Goal: Information Seeking & Learning: Understand process/instructions

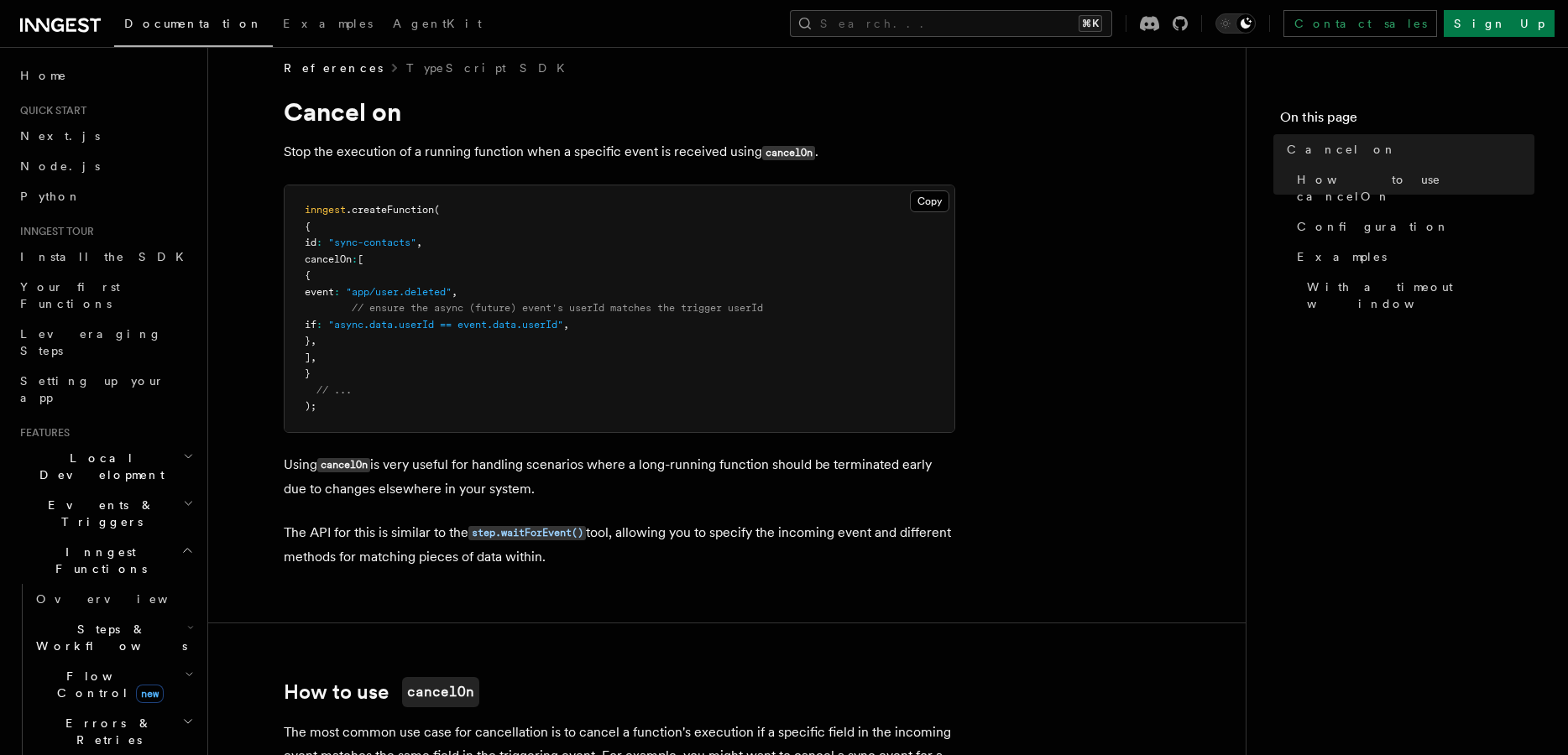
scroll to position [17, 0]
click at [451, 307] on span "// ensure the async (future) event's userId matches the trigger userId" at bounding box center [557, 305] width 412 height 11
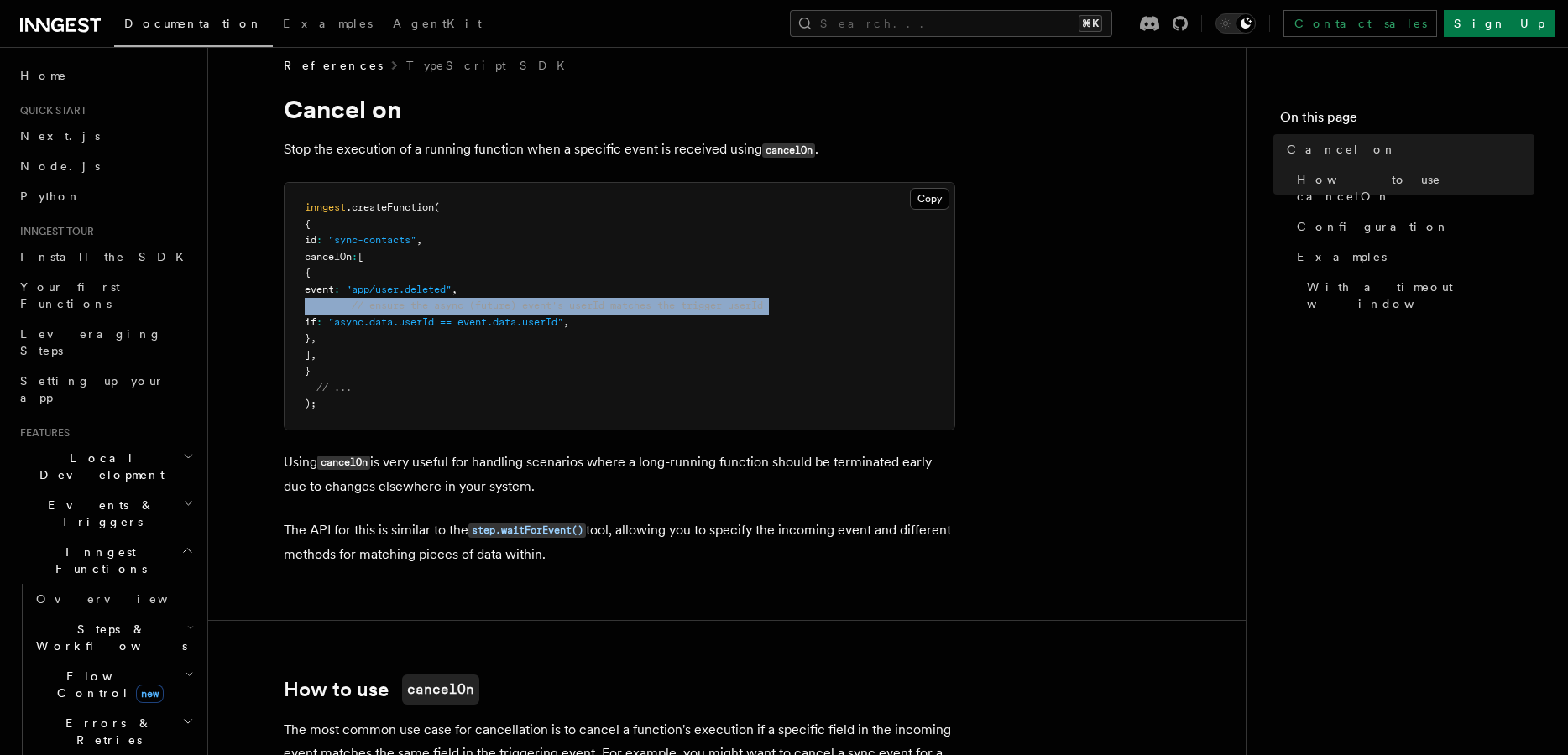
click at [451, 307] on span "// ensure the async (future) event's userId matches the trigger userId" at bounding box center [557, 305] width 412 height 11
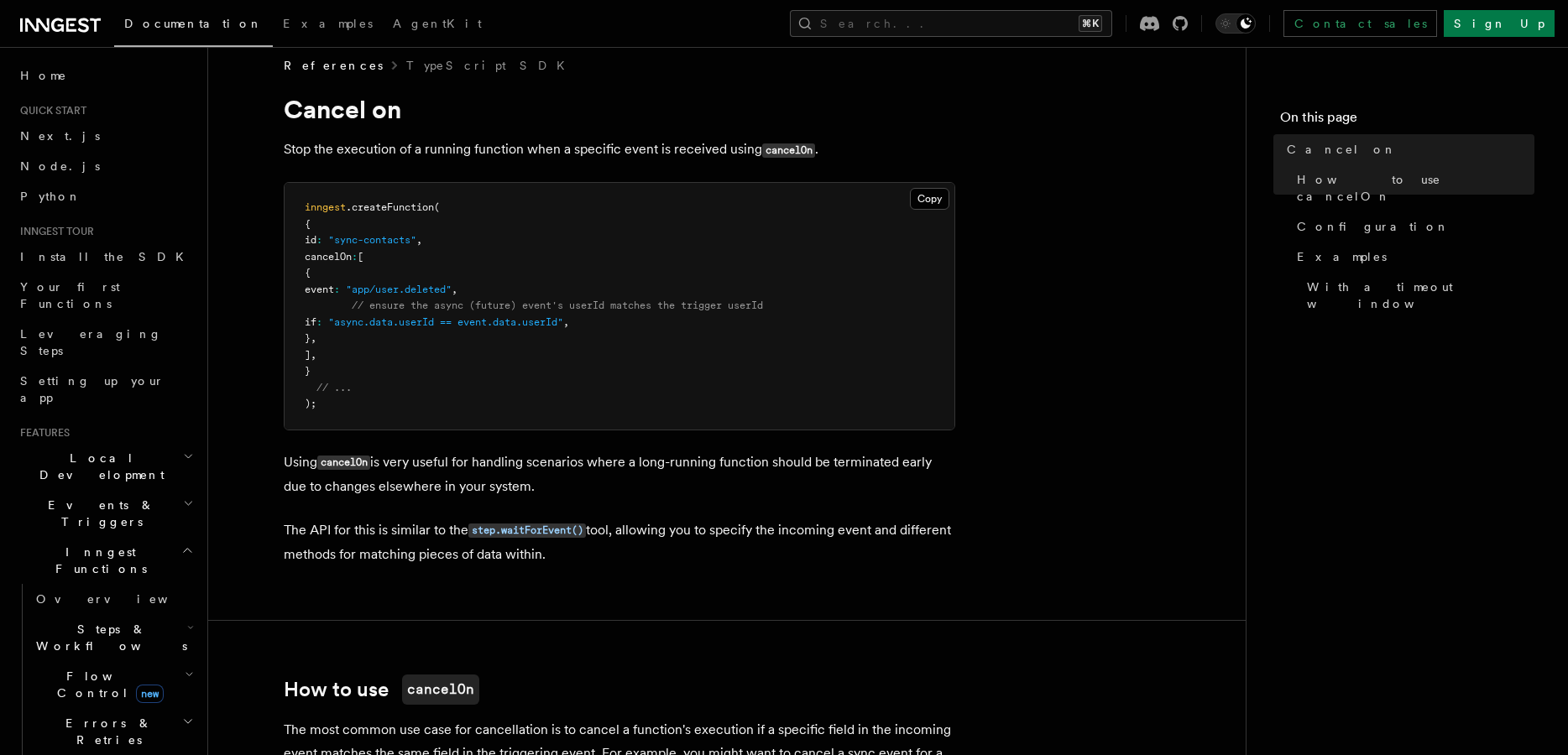
click at [498, 304] on span "// ensure the async (future) event's userId matches the trigger userId" at bounding box center [557, 305] width 412 height 11
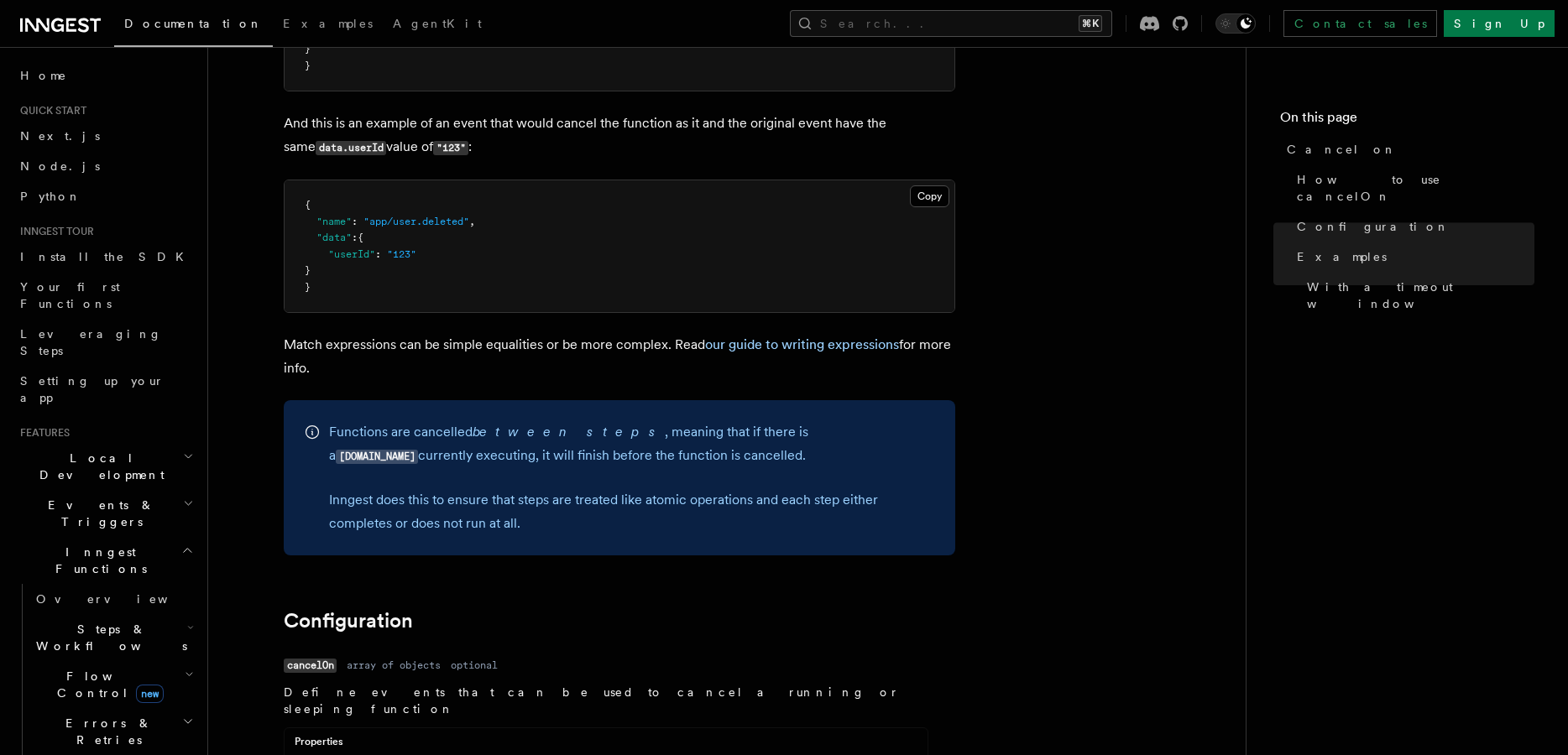
scroll to position [870, 0]
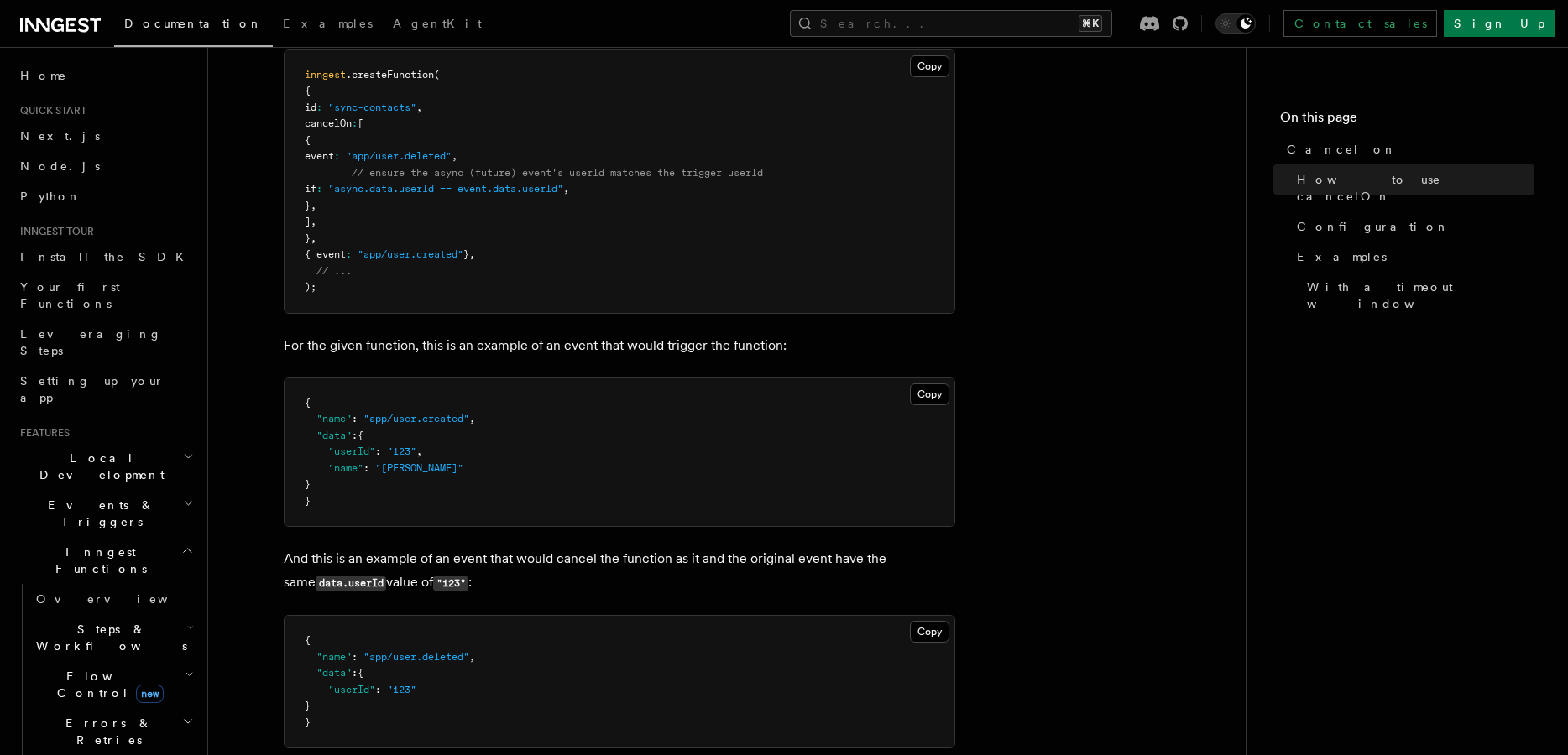
click at [454, 178] on span "// ensure the async (future) event's userId matches the trigger userId" at bounding box center [557, 173] width 412 height 11
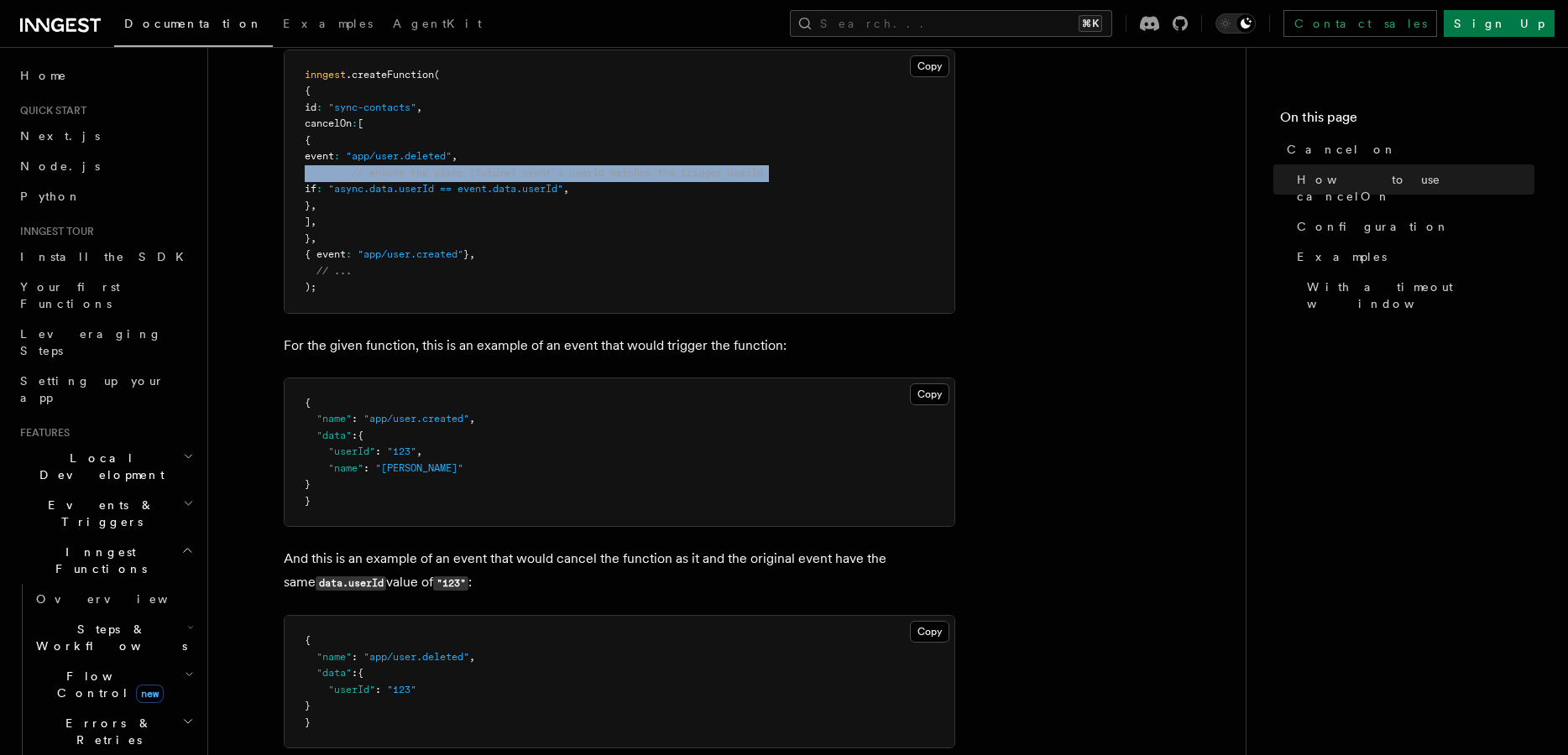
click at [454, 178] on span "// ensure the async (future) event's userId matches the trigger userId" at bounding box center [557, 173] width 412 height 11
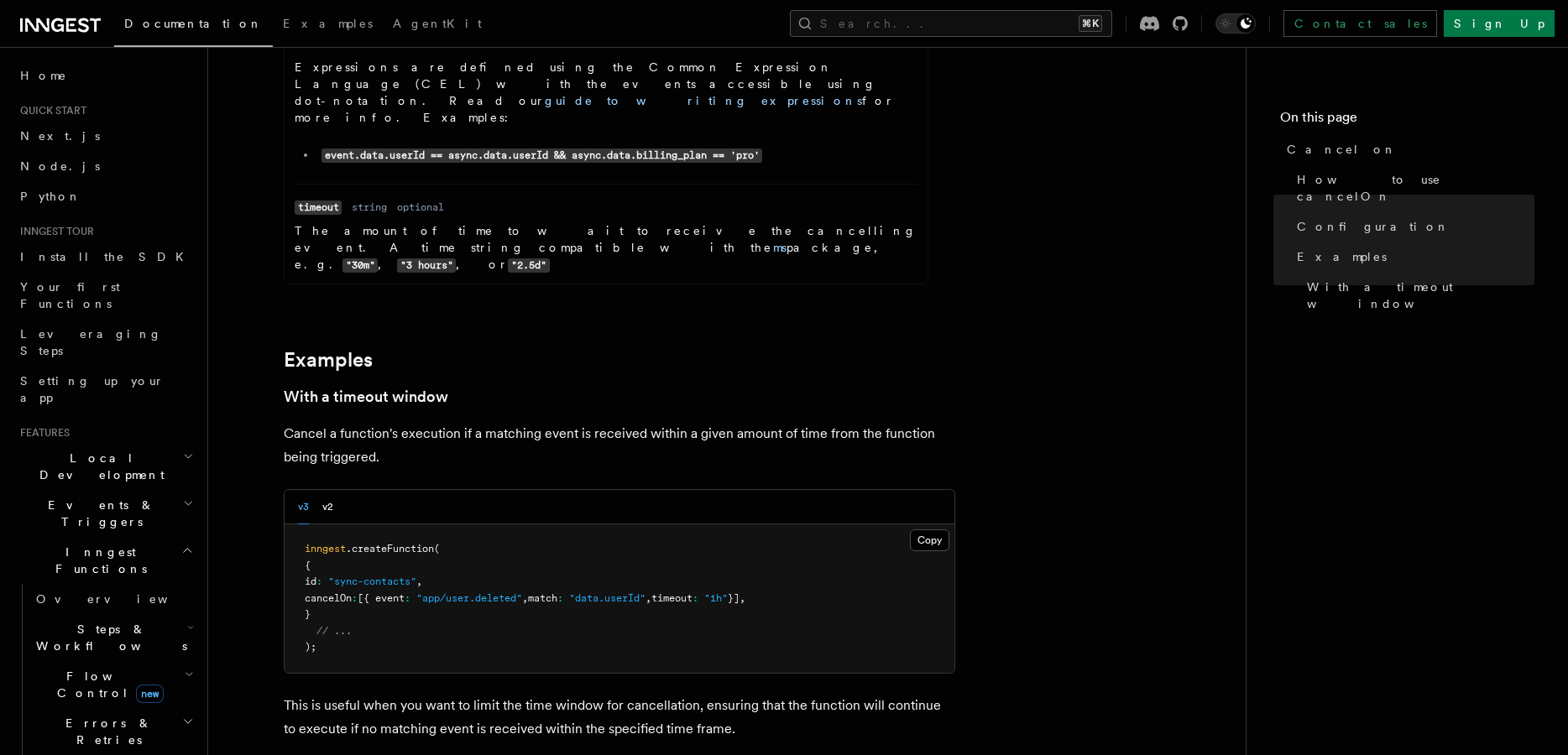
scroll to position [2281, 0]
click at [323, 489] on button "v2" at bounding box center [328, 506] width 11 height 34
click at [304, 489] on button "v3" at bounding box center [303, 506] width 11 height 34
click at [329, 489] on button "v2" at bounding box center [328, 506] width 11 height 34
click at [291, 489] on div "v3 v2" at bounding box center [619, 506] width 669 height 34
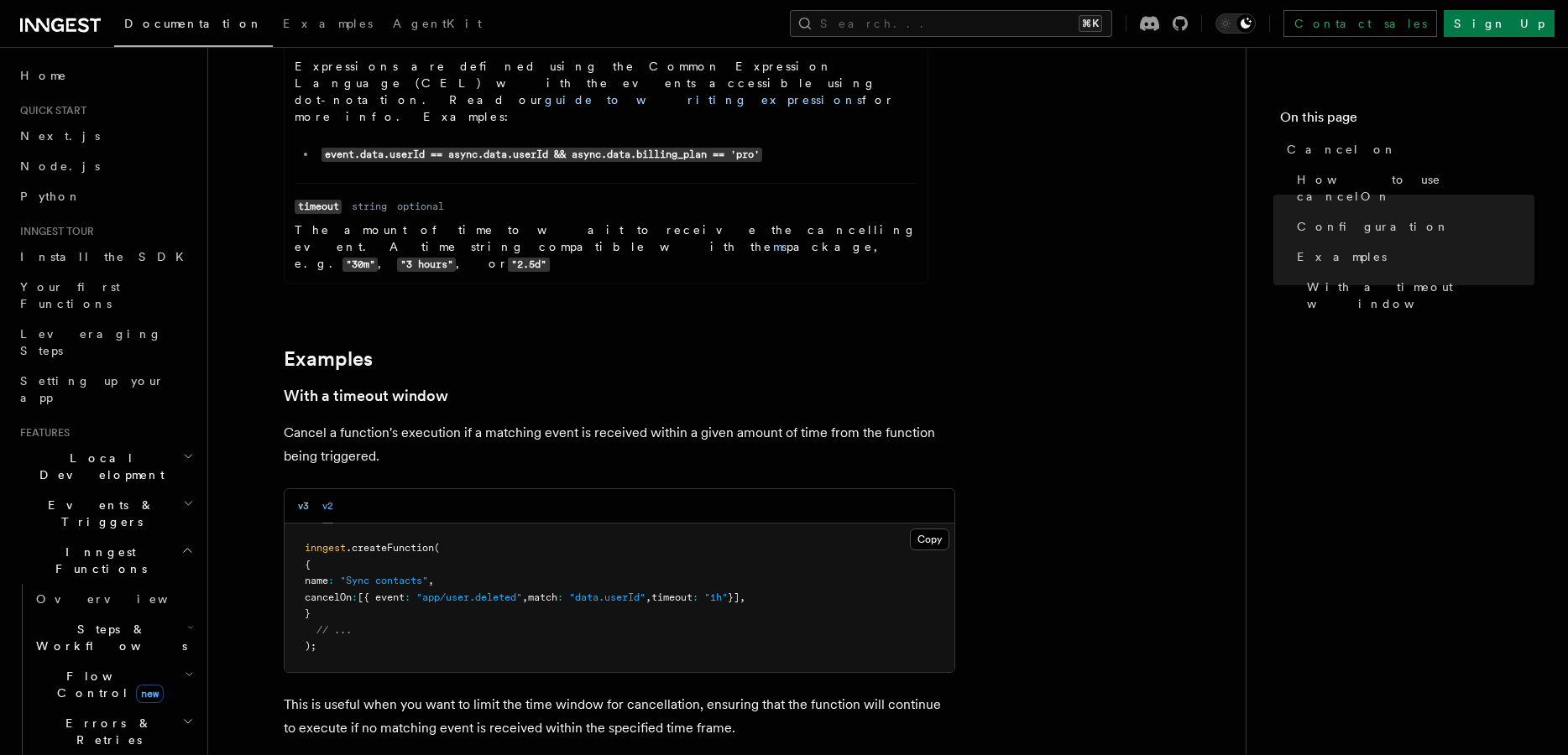
click at [307, 489] on button "v3" at bounding box center [303, 506] width 11 height 34
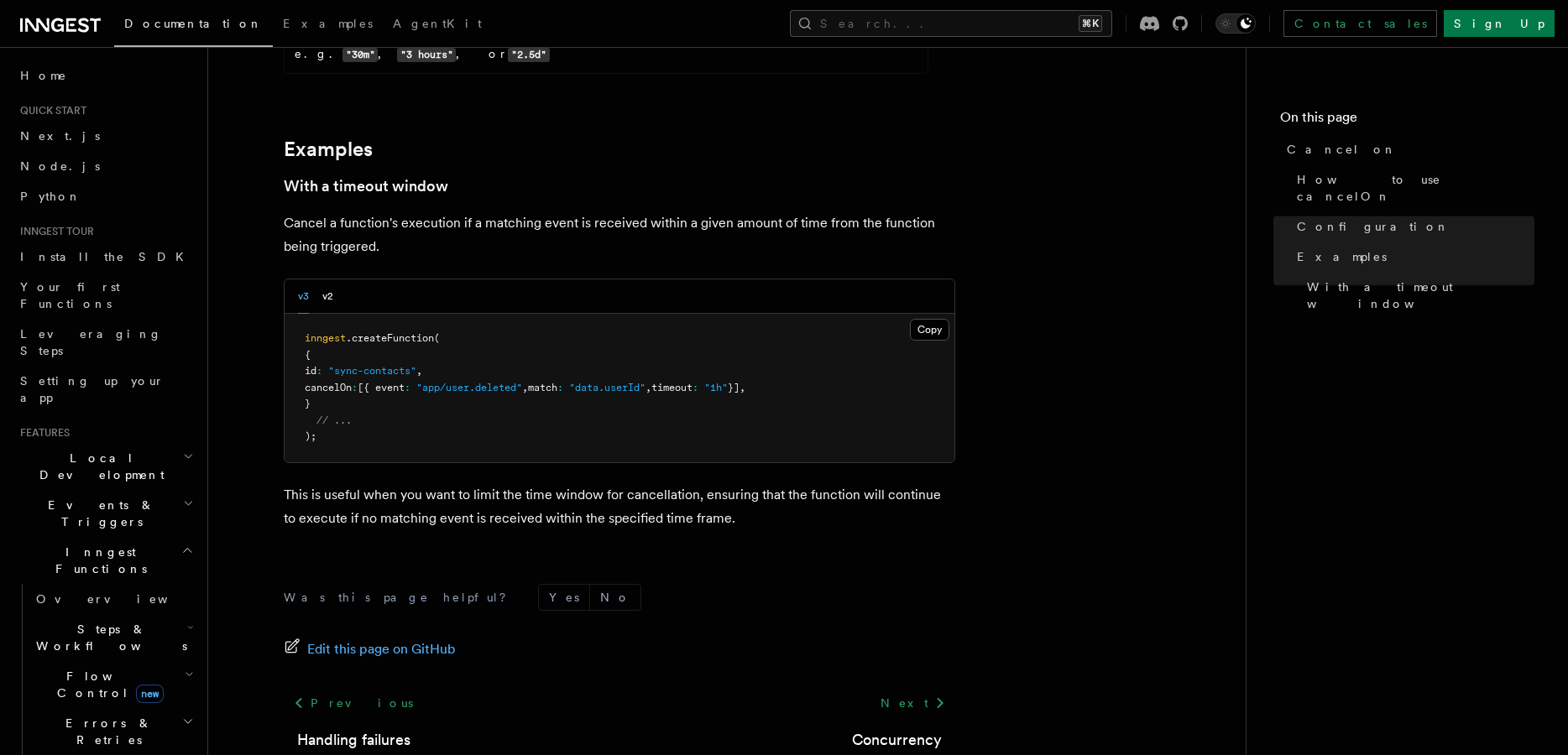
scroll to position [2494, 0]
click at [331, 276] on button "v2" at bounding box center [328, 293] width 11 height 34
click at [298, 276] on button "v3" at bounding box center [303, 293] width 11 height 34
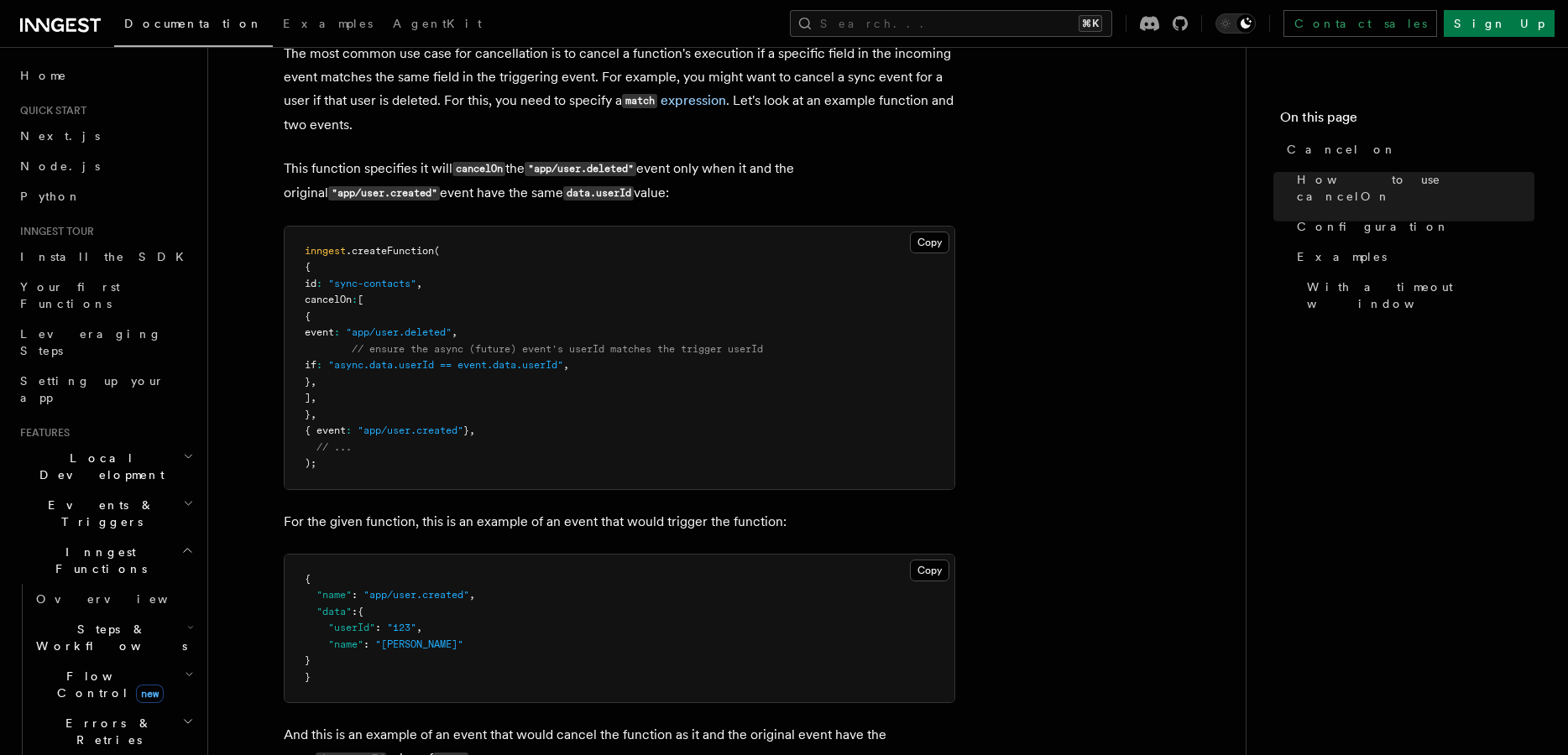
scroll to position [0, 0]
